Goal: Task Accomplishment & Management: Use online tool/utility

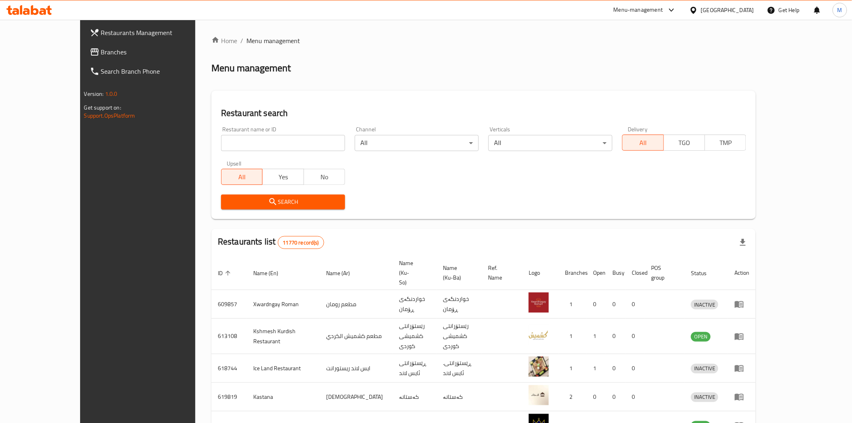
click at [242, 148] on input "search" at bounding box center [283, 143] width 124 height 16
type input "karumi"
click button "Search" at bounding box center [283, 201] width 124 height 15
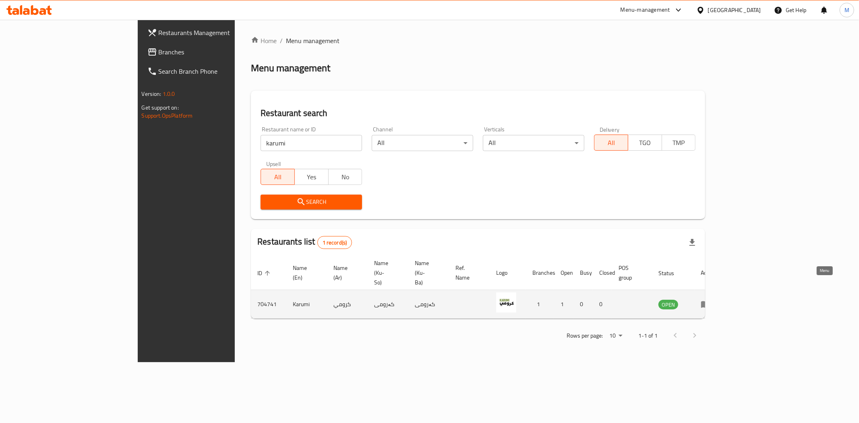
click at [710, 301] on icon "enhanced table" at bounding box center [705, 304] width 9 height 7
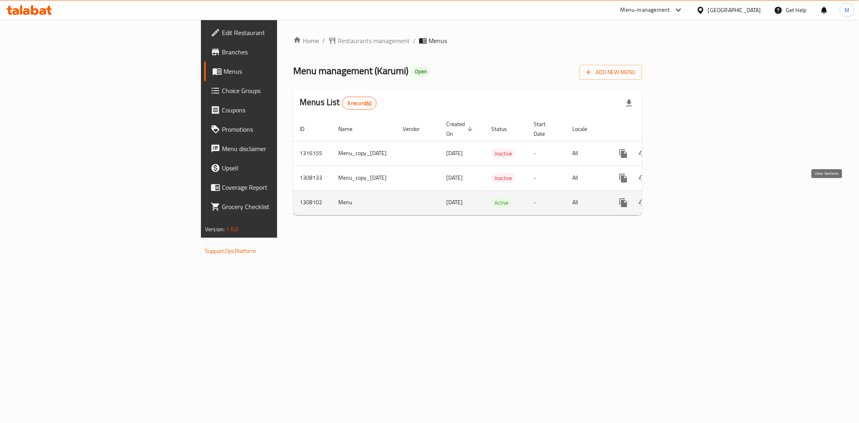
click at [686, 198] on icon "enhanced table" at bounding box center [681, 203] width 10 height 10
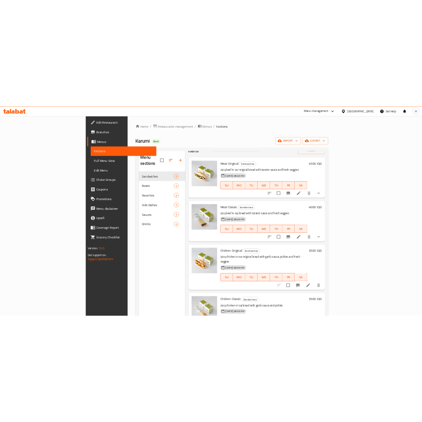
scroll to position [89, 0]
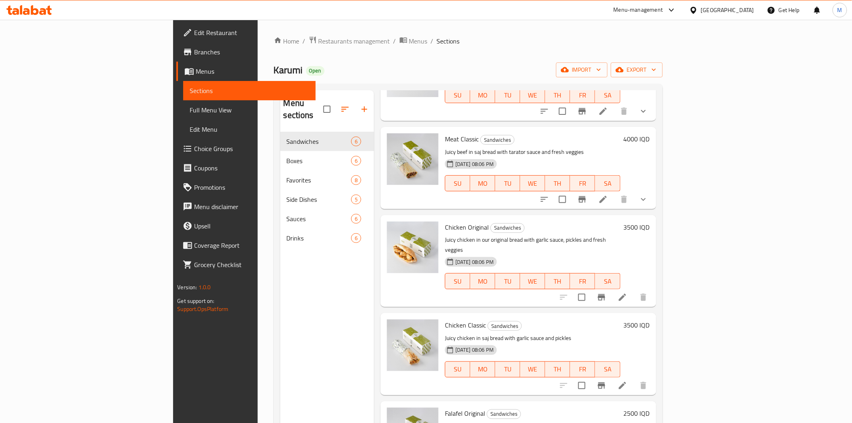
click at [650, 221] on h6 "3500 IQD" at bounding box center [637, 226] width 26 height 11
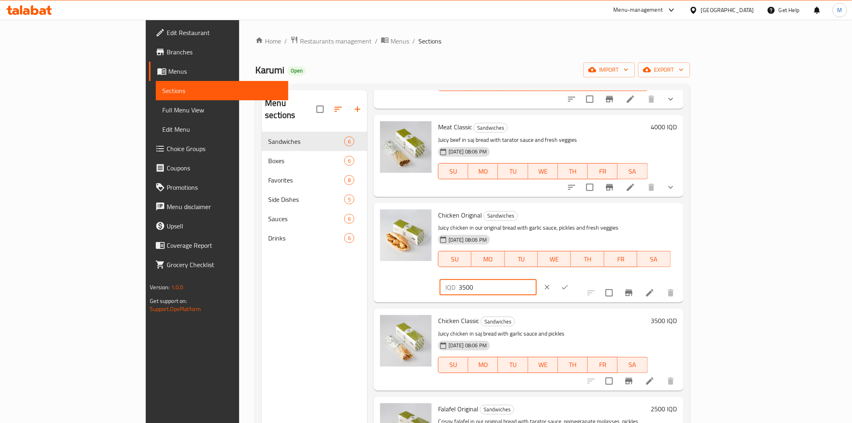
click at [537, 279] on input "3500" at bounding box center [498, 287] width 78 height 16
type input "4000"
click at [569, 283] on icon "ok" at bounding box center [565, 287] width 8 height 8
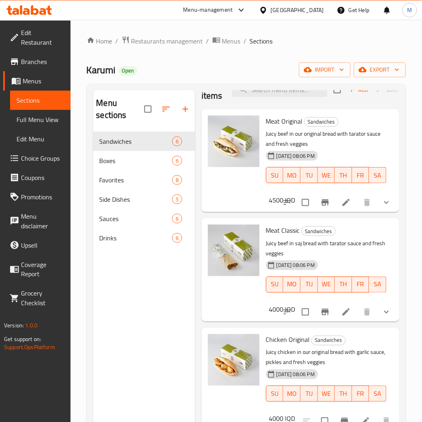
scroll to position [0, 0]
